Goal: Transaction & Acquisition: Obtain resource

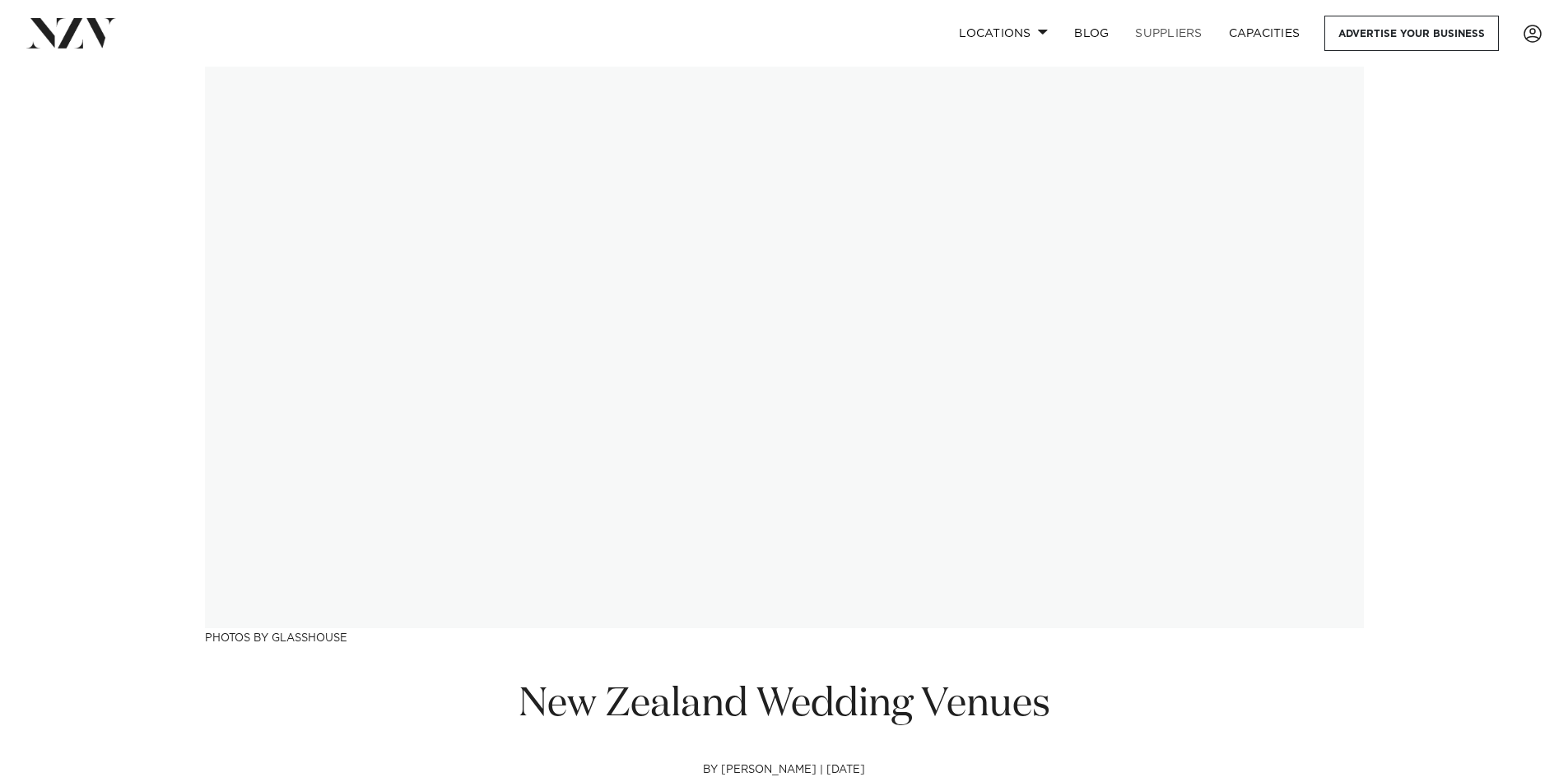
click at [1199, 31] on link "SUPPLIERS" at bounding box center [1168, 33] width 93 height 35
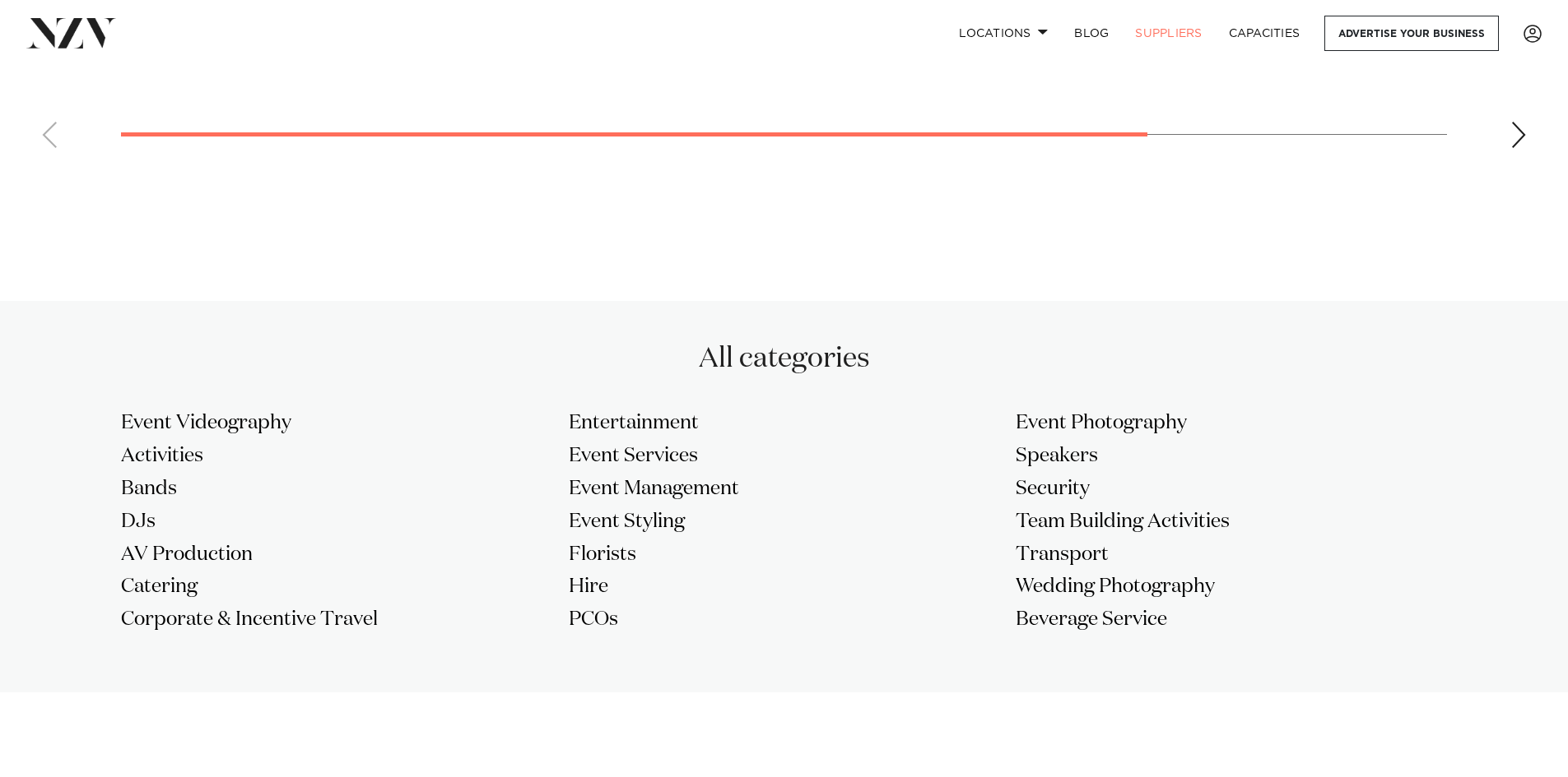
scroll to position [1182, 0]
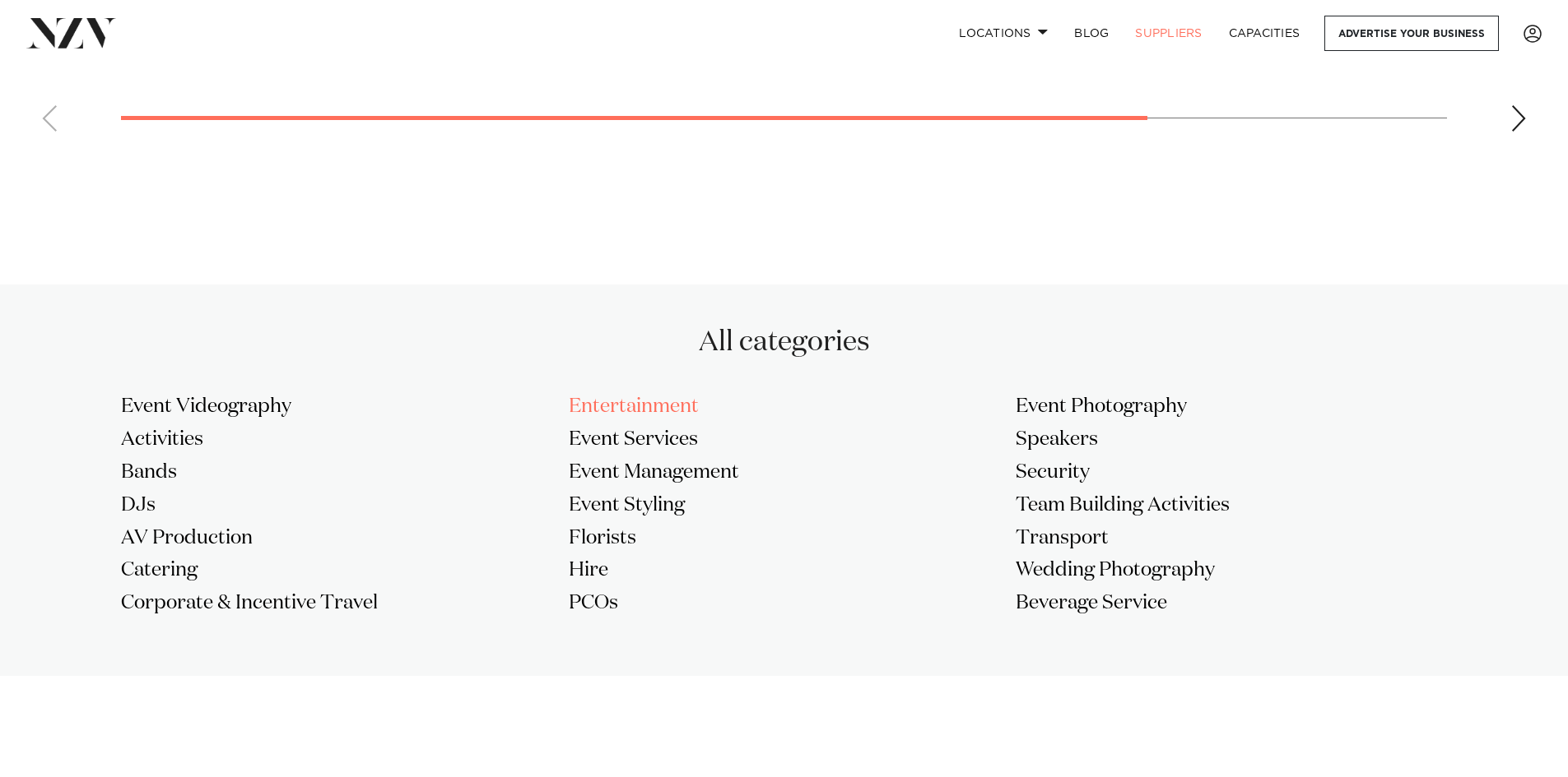
click at [633, 403] on h3 "Entertainment" at bounding box center [785, 407] width 432 height 26
click at [152, 481] on h3 "Bands" at bounding box center [337, 473] width 432 height 26
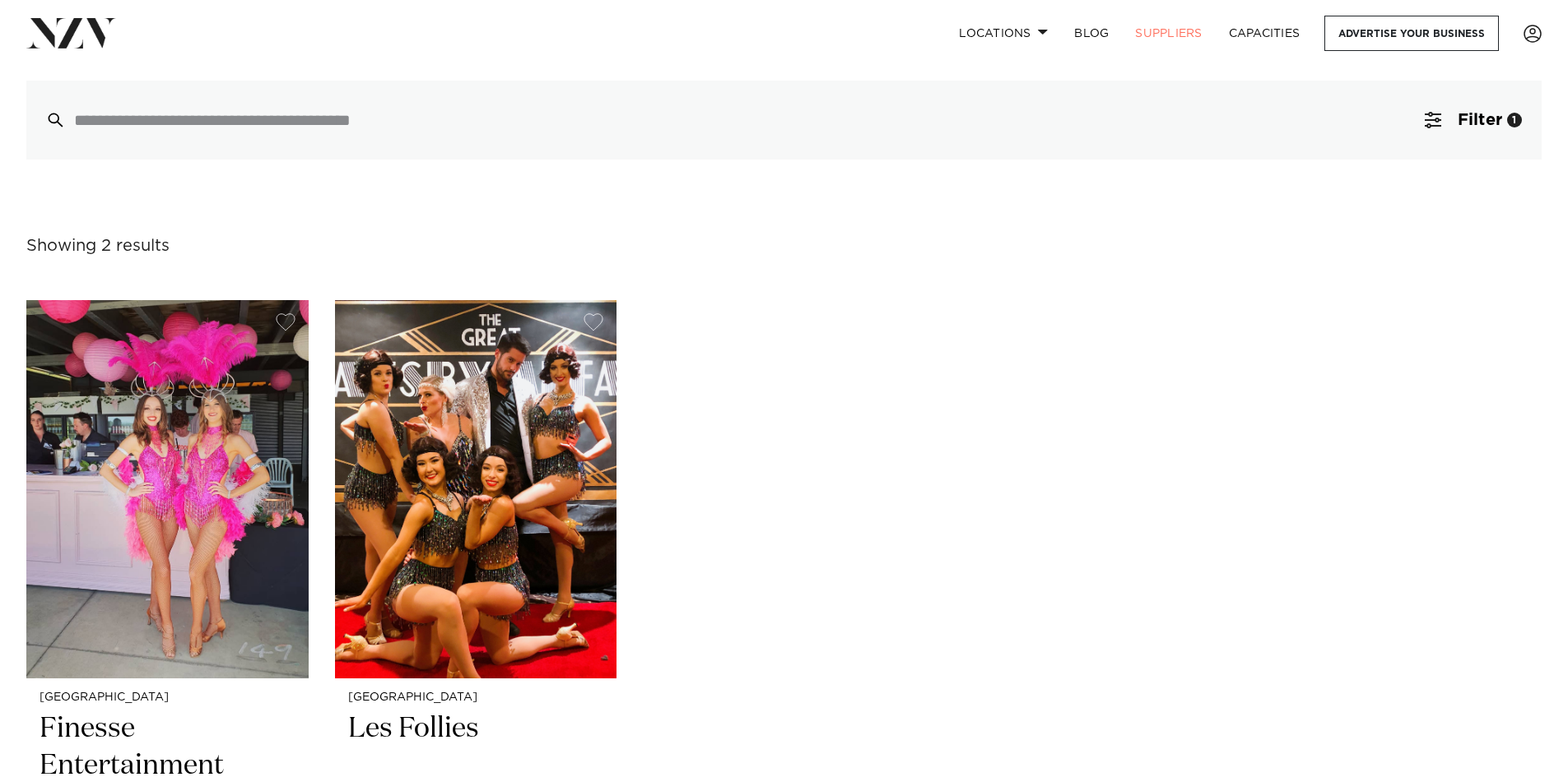
scroll to position [165, 0]
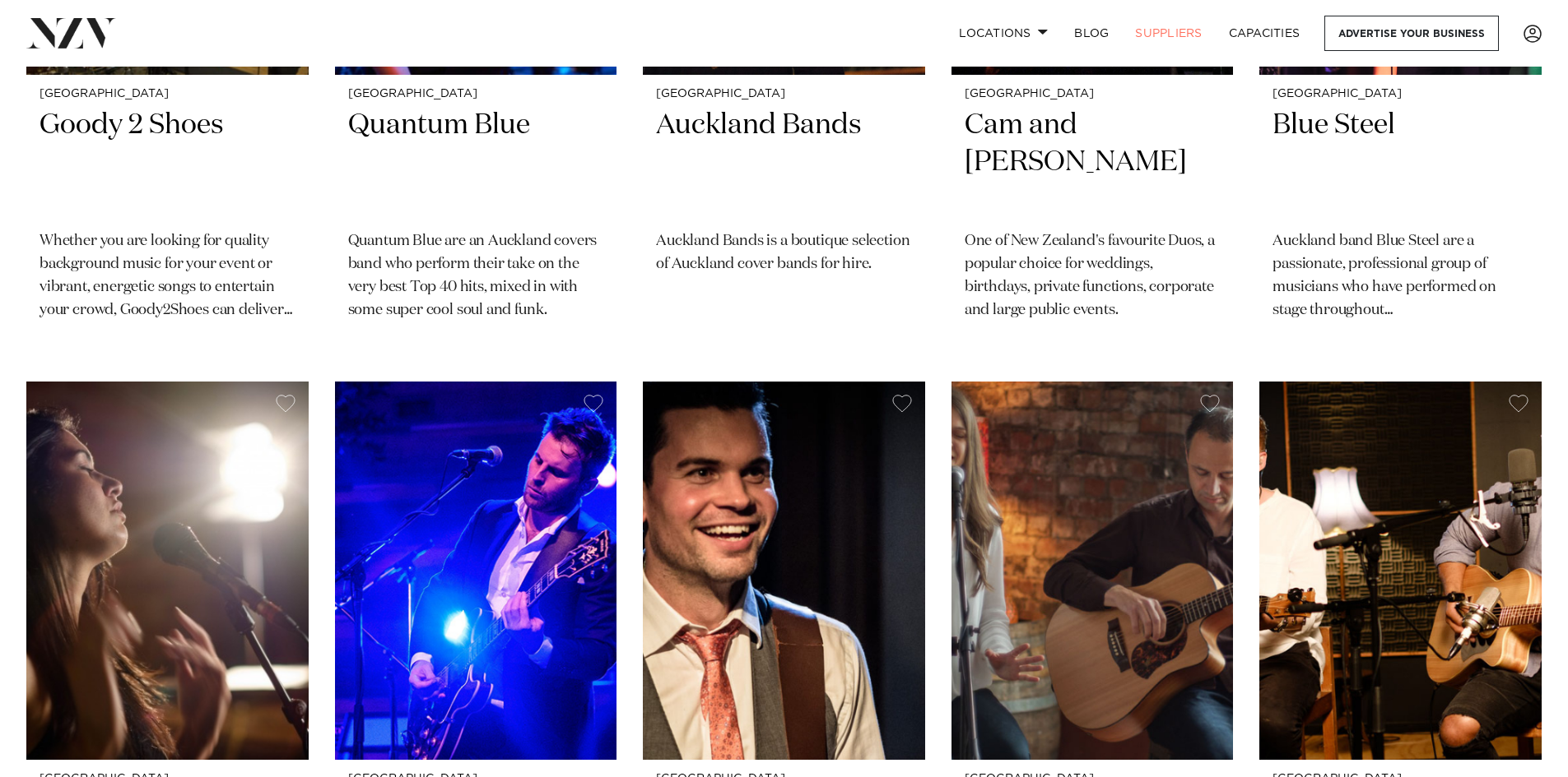
scroll to position [494, 0]
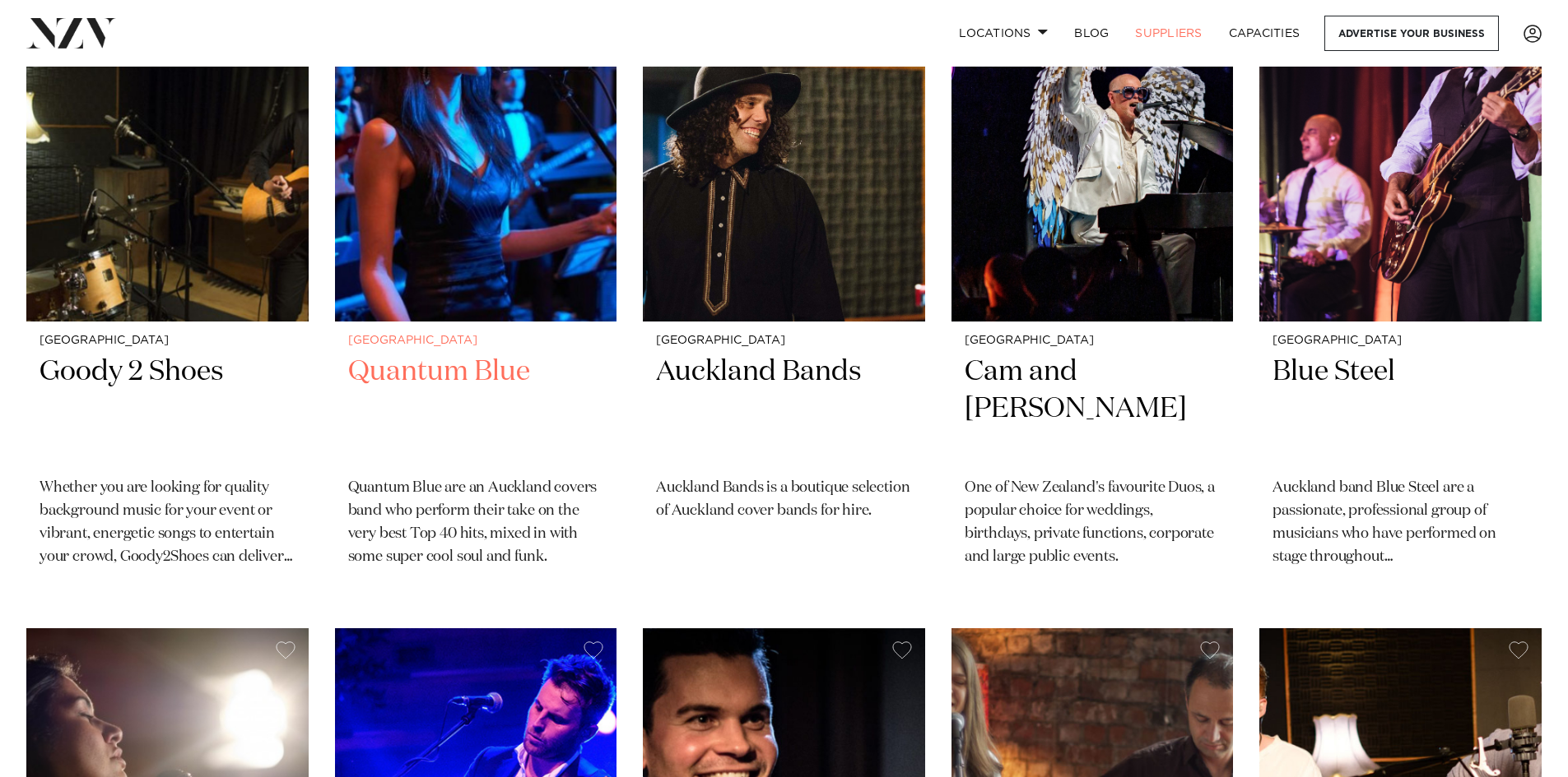
click at [464, 289] on img at bounding box center [476, 132] width 283 height 378
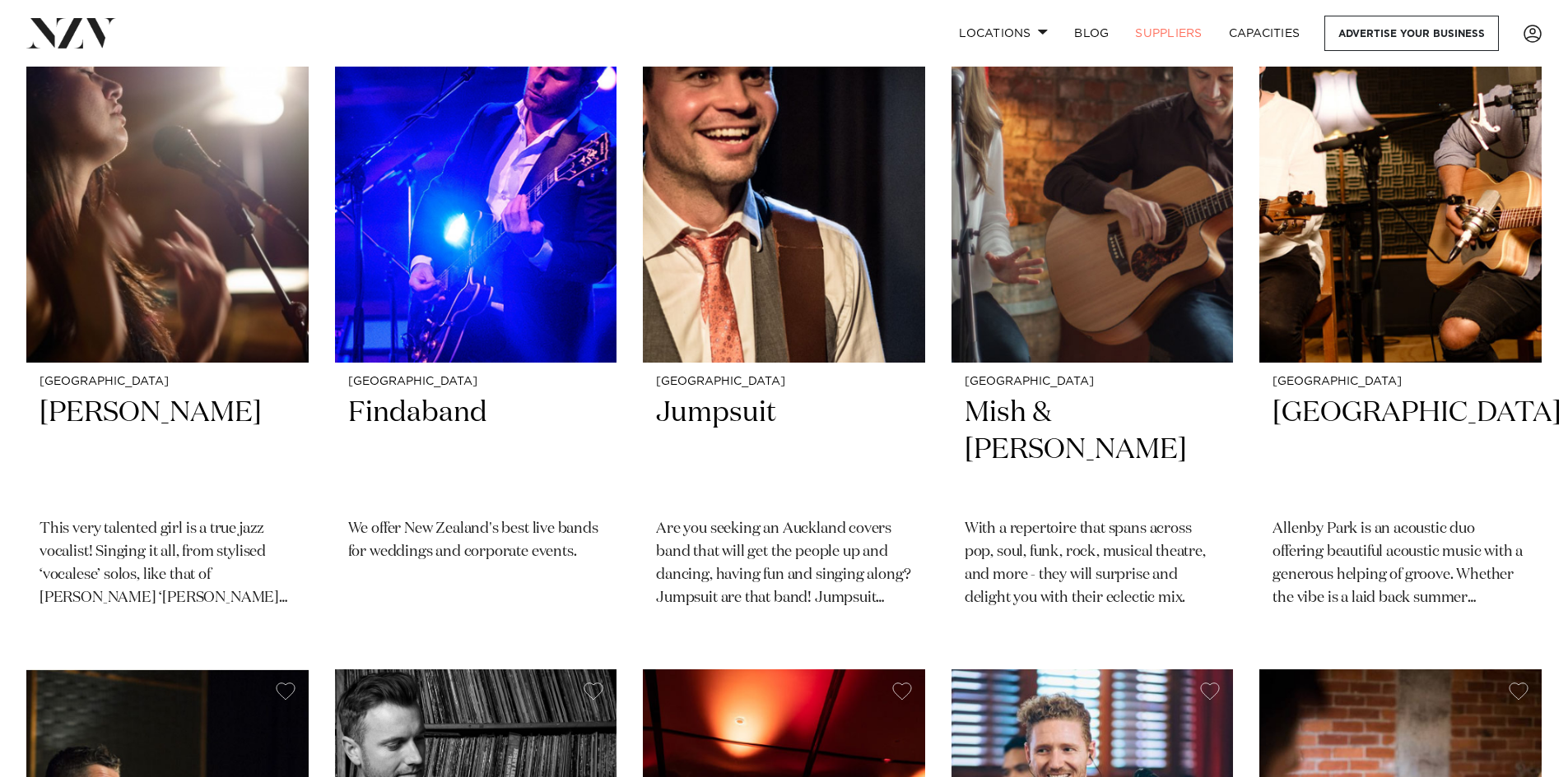
scroll to position [1152, 0]
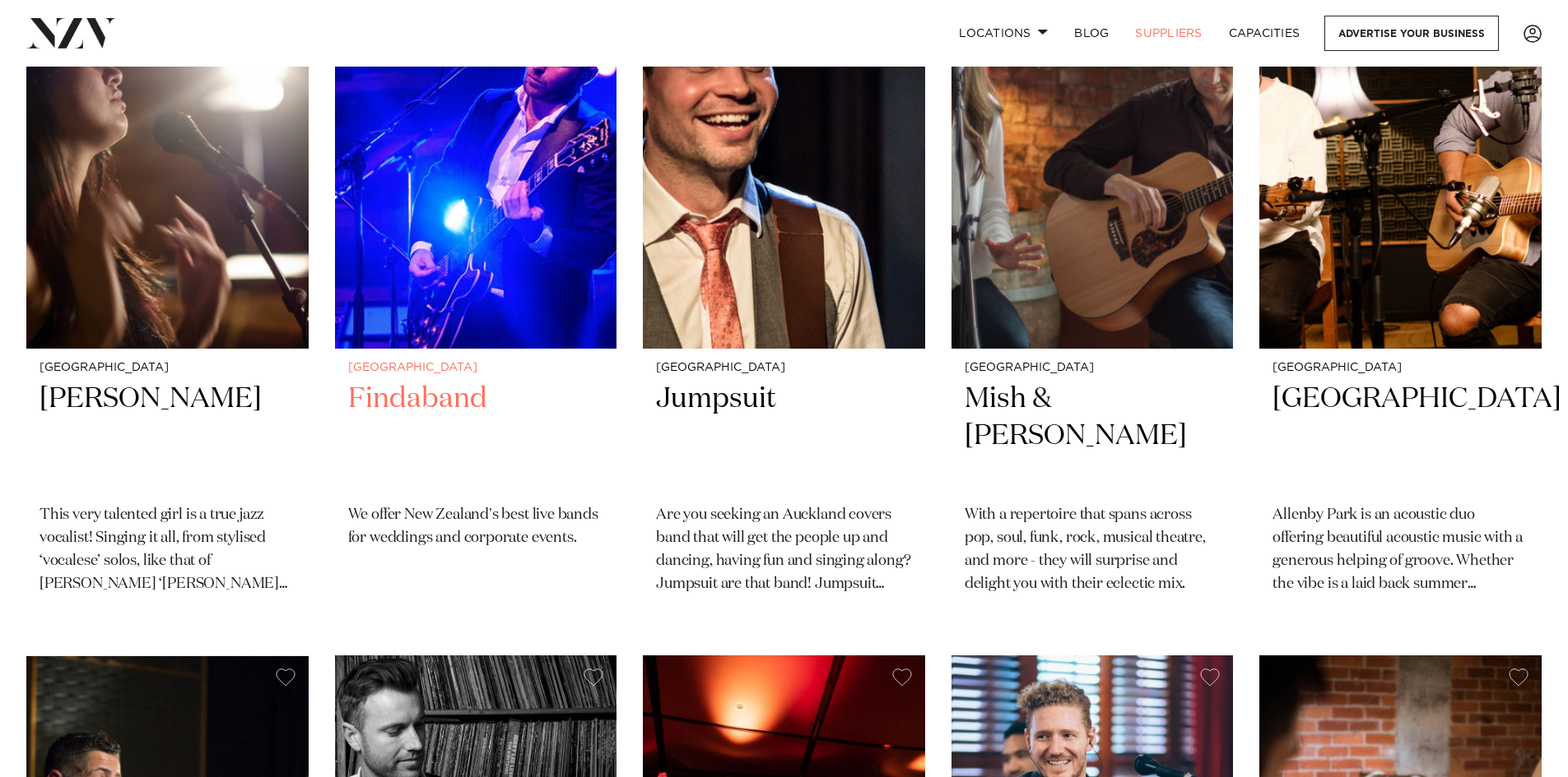
click at [473, 281] on img at bounding box center [476, 159] width 283 height 378
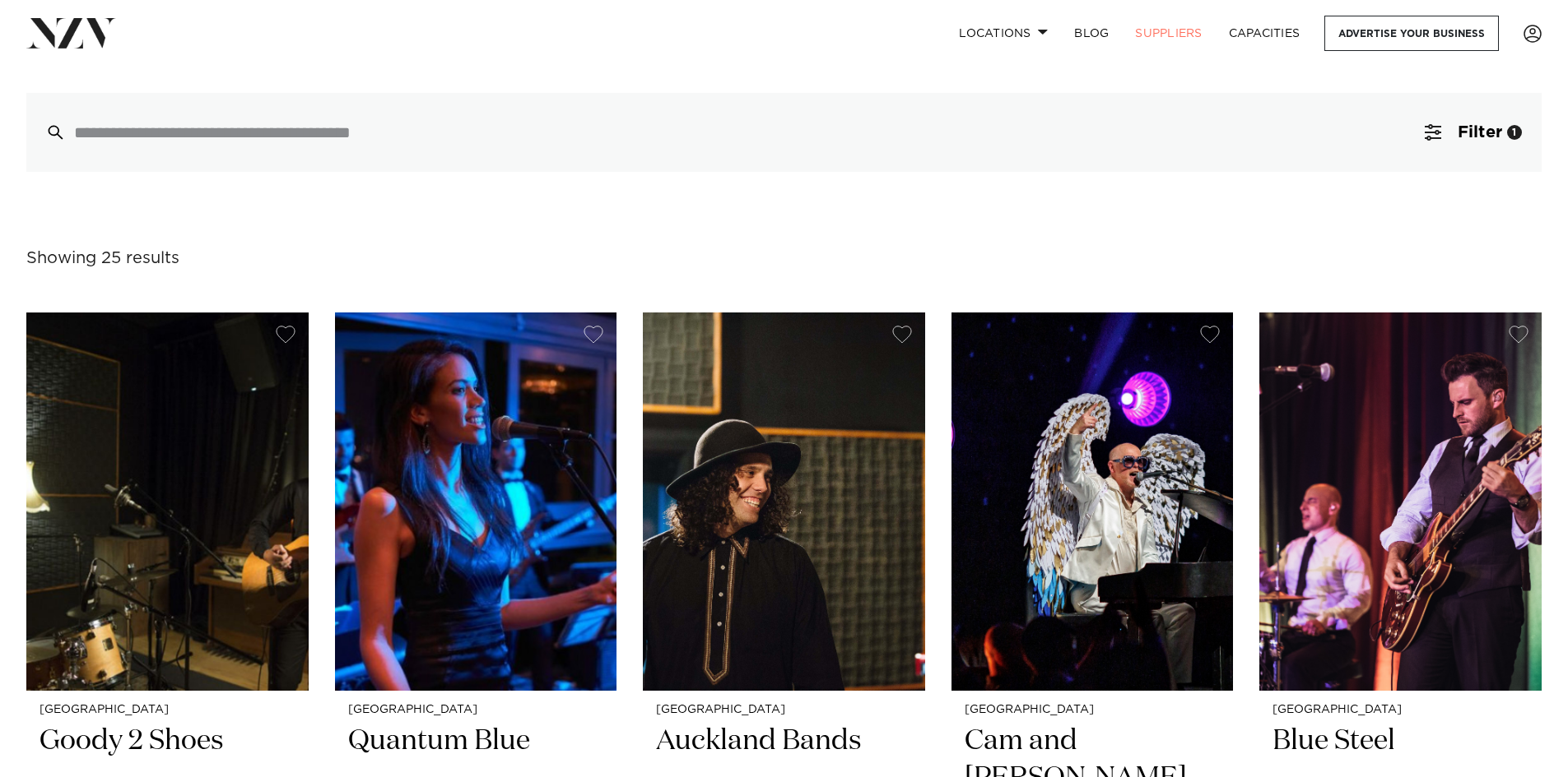
scroll to position [82, 0]
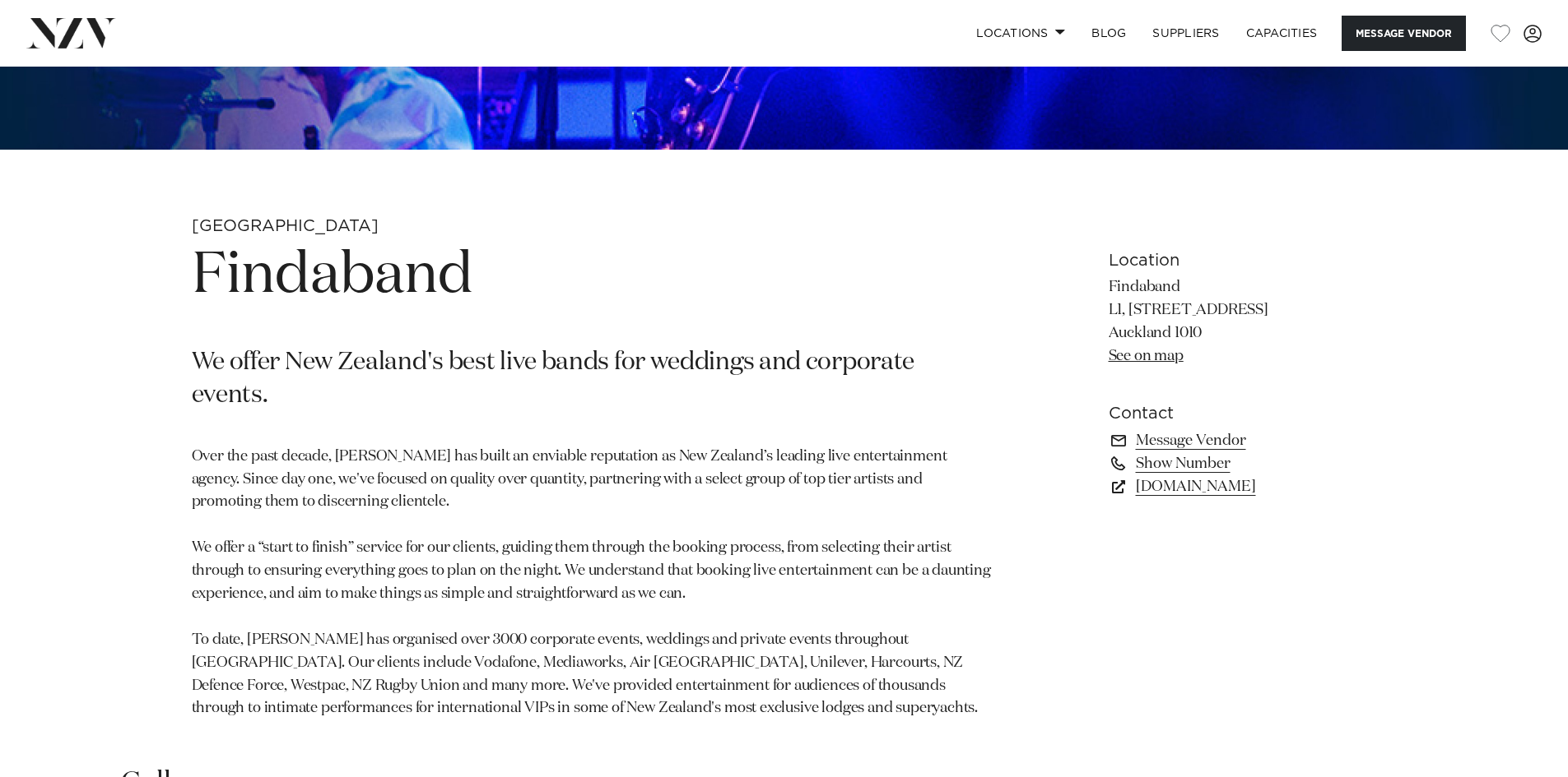
scroll to position [658, 0]
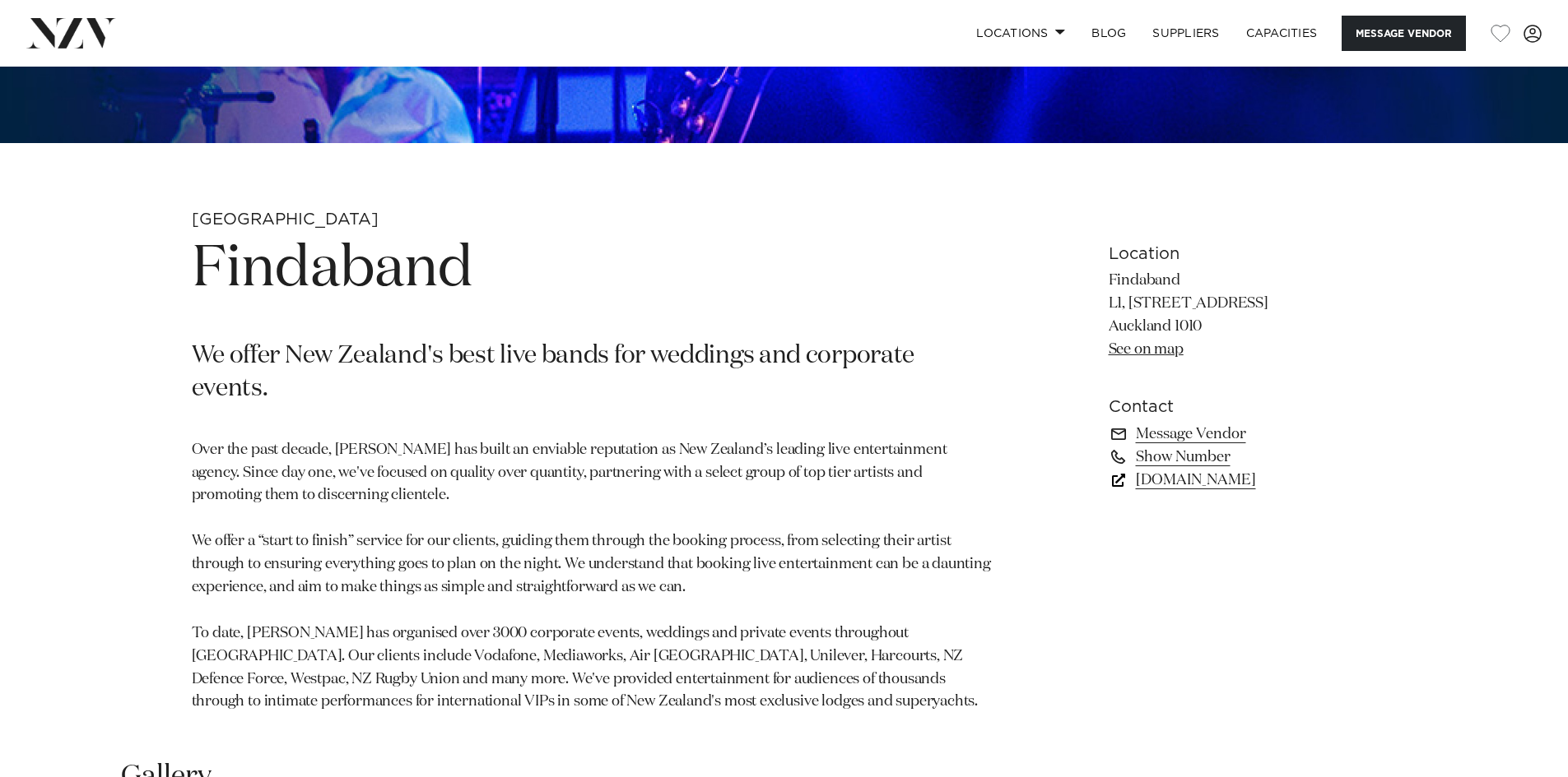
click at [1163, 481] on link "[DOMAIN_NAME]" at bounding box center [1242, 480] width 269 height 23
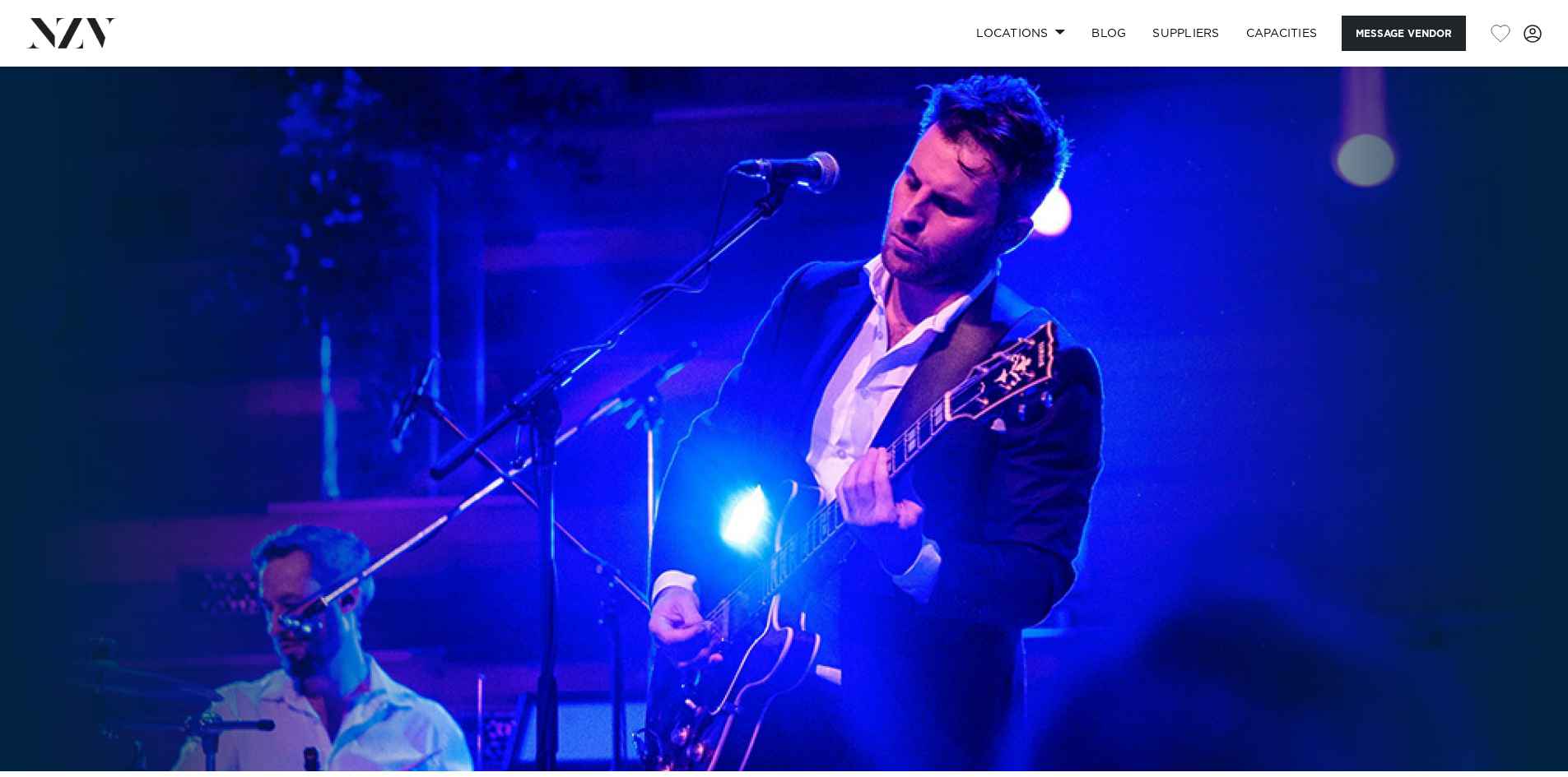
scroll to position [0, 0]
